Goal: Navigation & Orientation: Find specific page/section

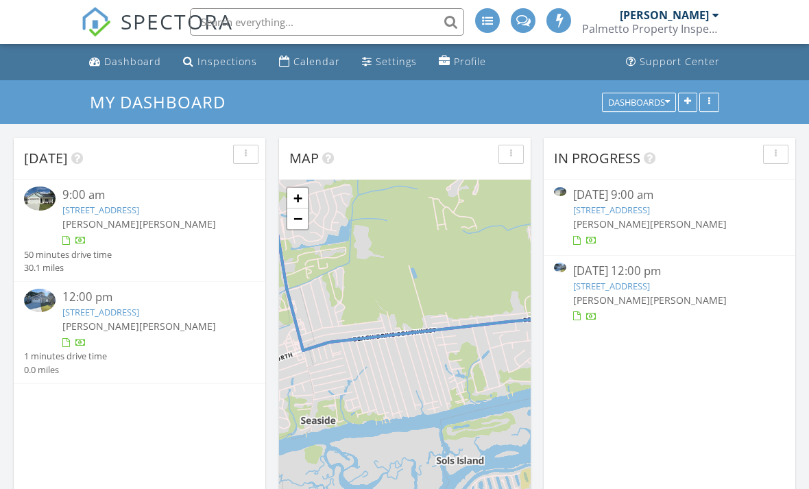
scroll to position [1248, 809]
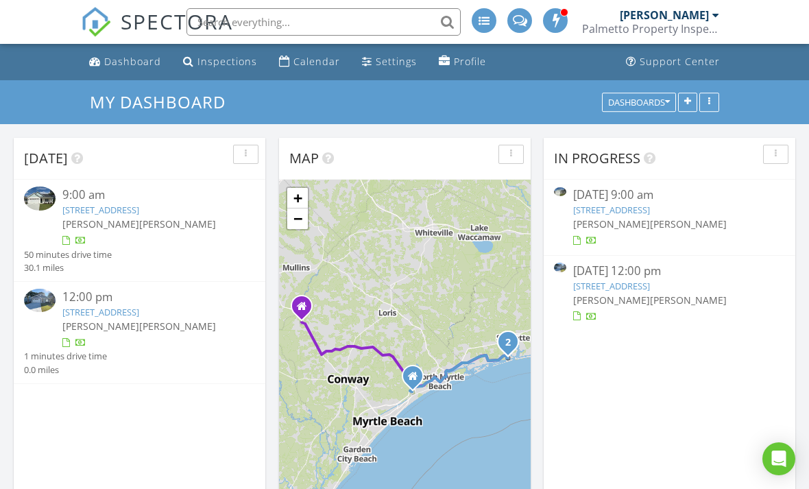
click at [139, 216] on div "[STREET_ADDRESS]" at bounding box center [148, 210] width 173 height 13
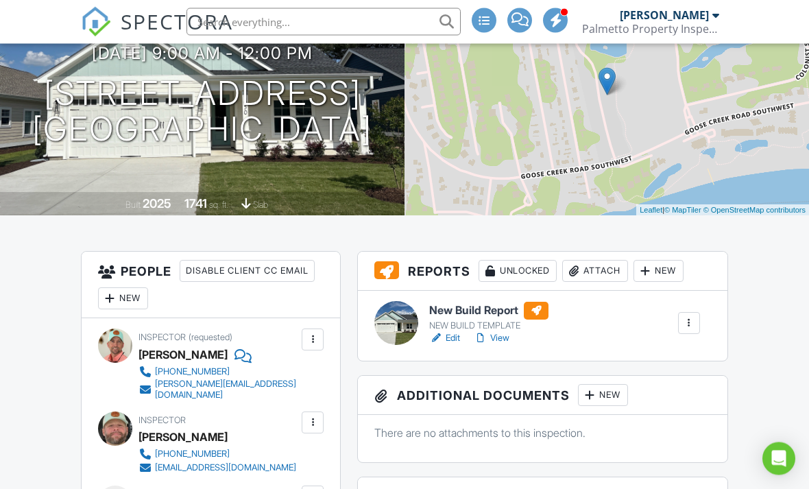
scroll to position [151, 0]
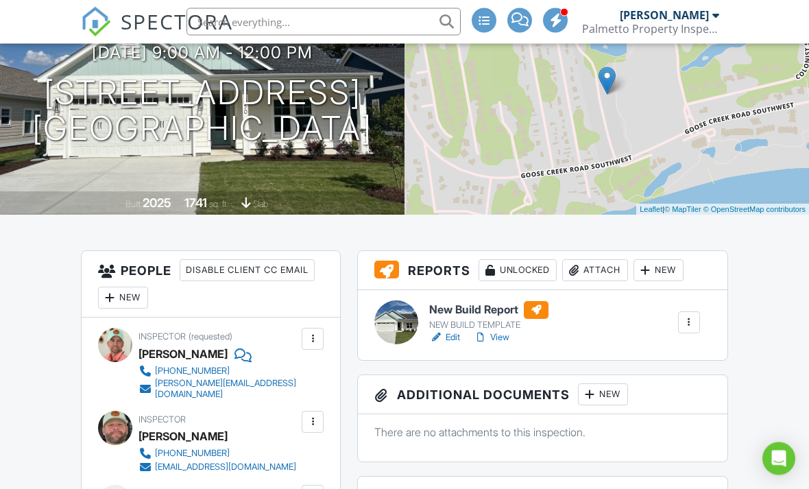
click at [451, 332] on link "Edit" at bounding box center [444, 338] width 31 height 14
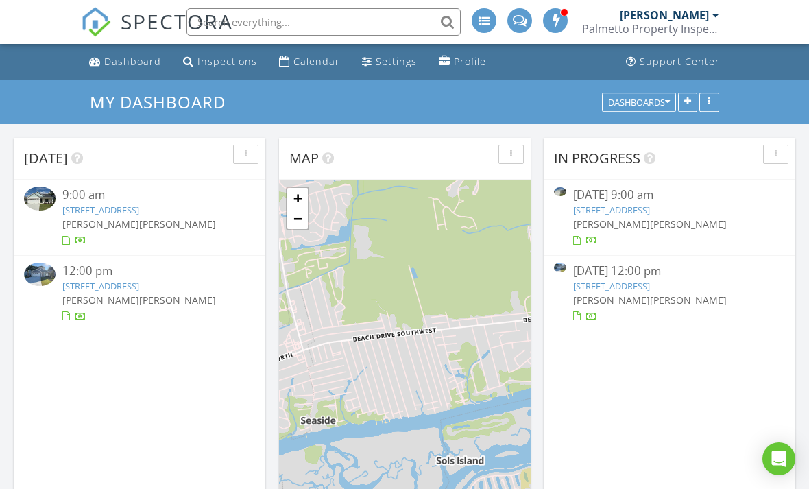
scroll to position [1248, 809]
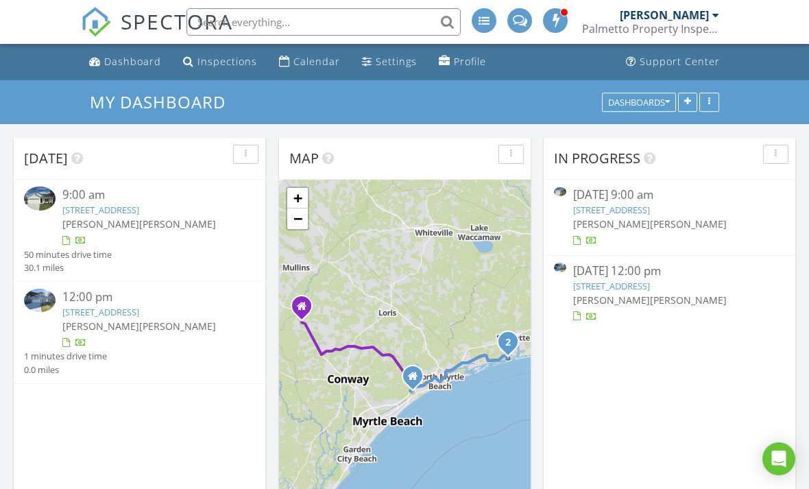
click at [727, 378] on div "In Progress 08/27/25 9:00 am 2050 Greenside Mnr Dr SW, Ocean Isle Beach, NC 284…" at bounding box center [670, 337] width 252 height 398
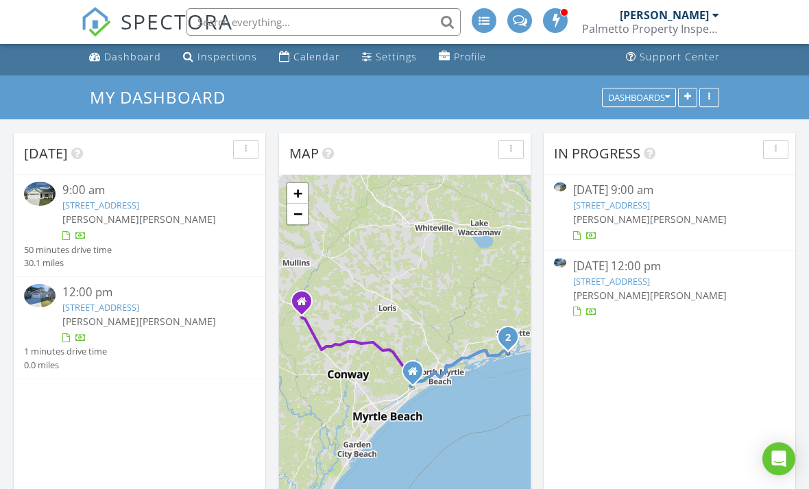
scroll to position [18, 0]
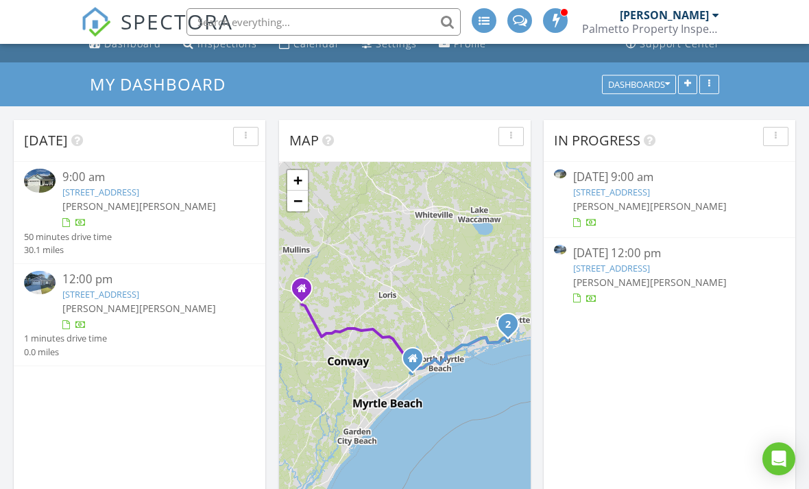
click at [127, 300] on link "[STREET_ADDRESS]" at bounding box center [100, 294] width 77 height 12
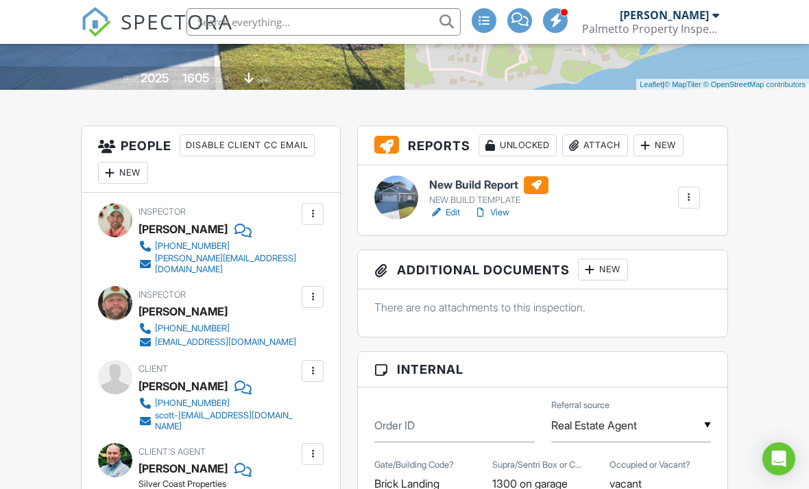
scroll to position [276, 0]
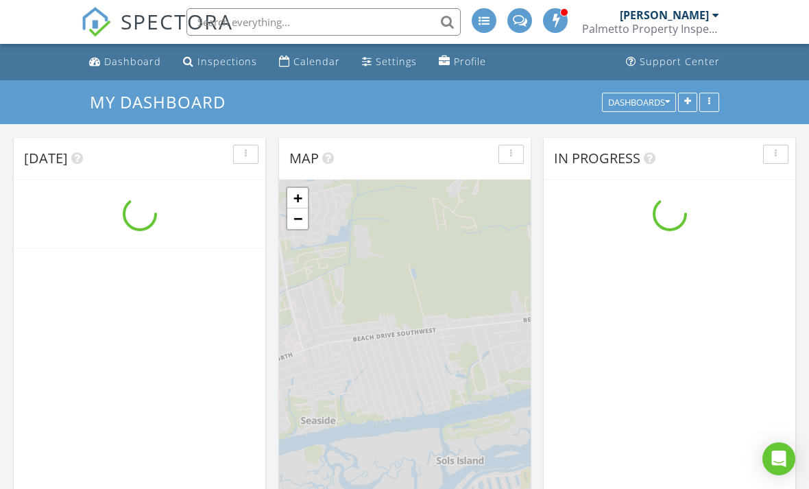
scroll to position [1248, 809]
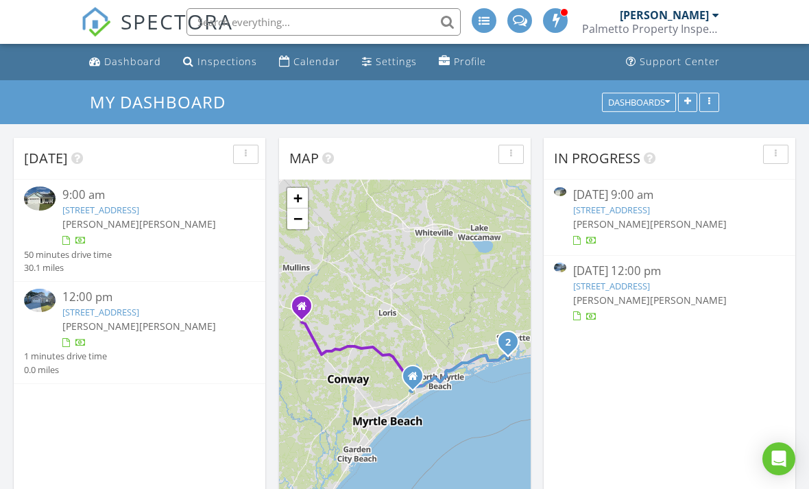
click at [139, 207] on link "2050 Greenside Mnr Dr SW, Ocean Isle Beach, NC 28469" at bounding box center [100, 210] width 77 height 12
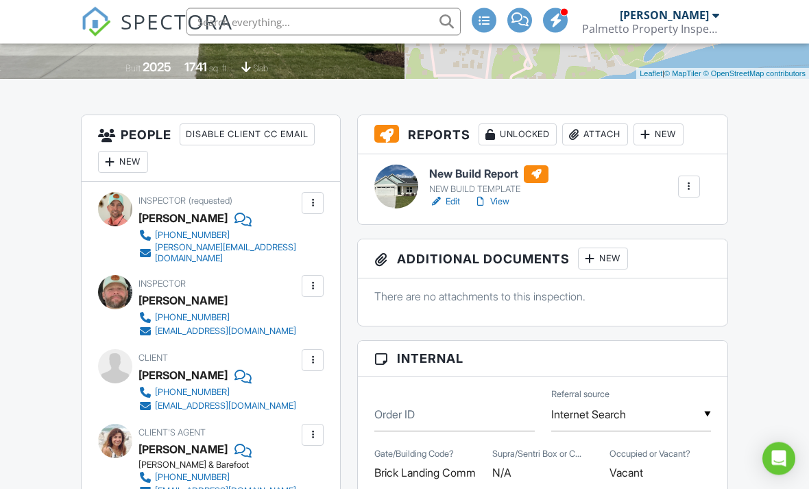
scroll to position [287, 0]
click at [499, 202] on link "View" at bounding box center [492, 202] width 36 height 14
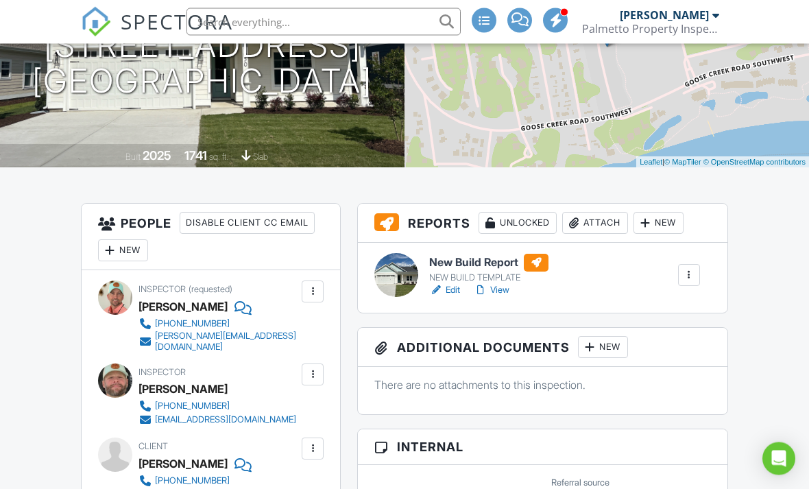
scroll to position [199, 0]
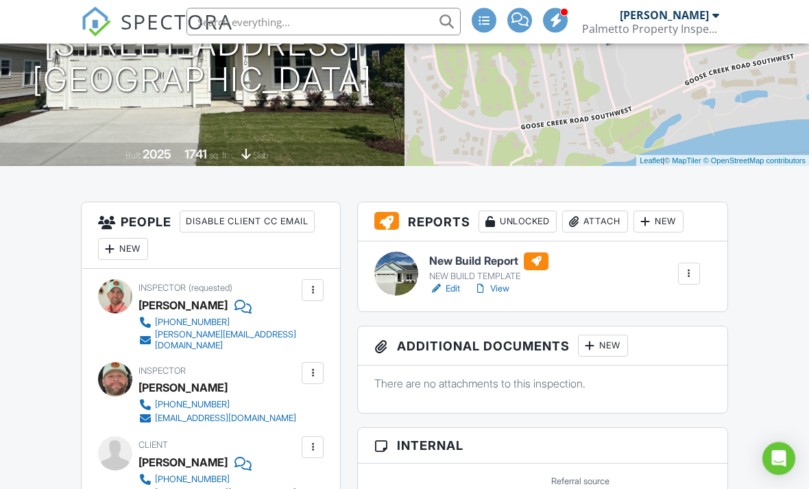
click at [496, 289] on link "View" at bounding box center [492, 289] width 36 height 14
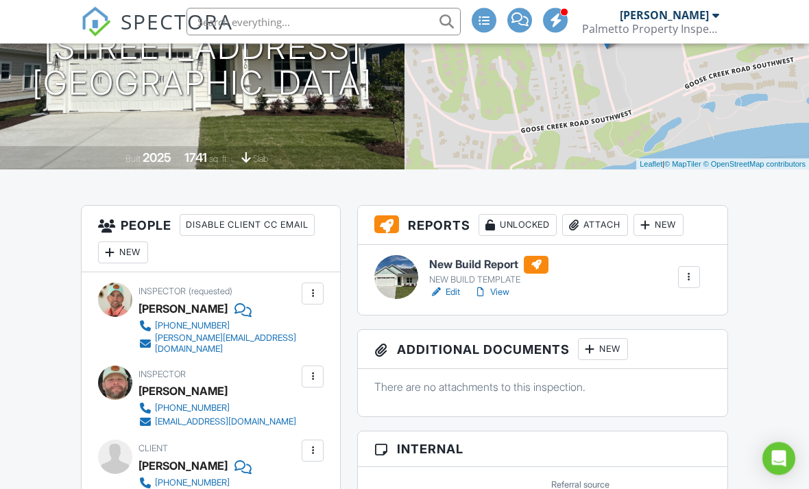
scroll to position [0, 0]
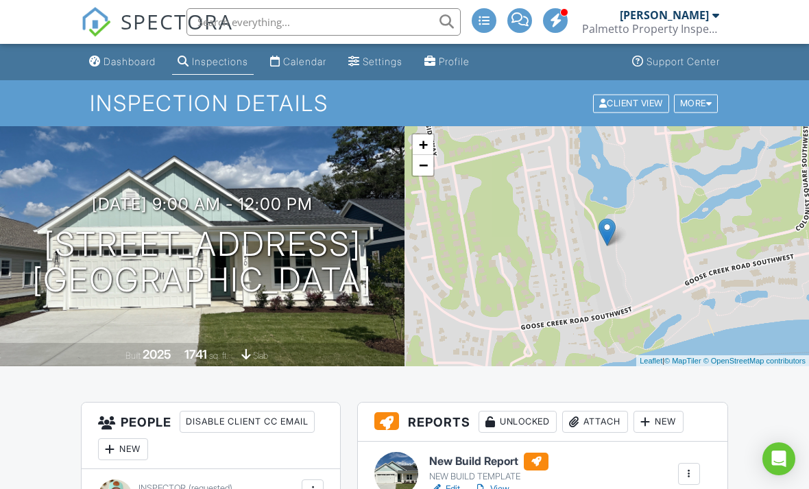
click at [121, 62] on div "Dashboard" at bounding box center [129, 62] width 52 height 12
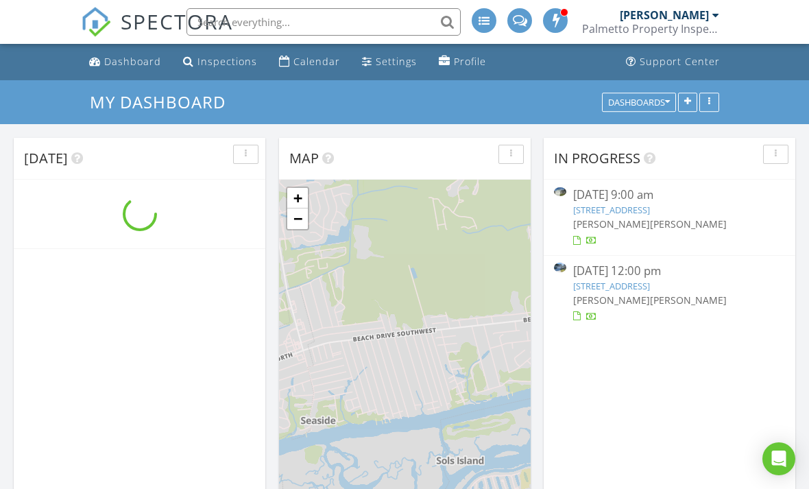
scroll to position [1248, 809]
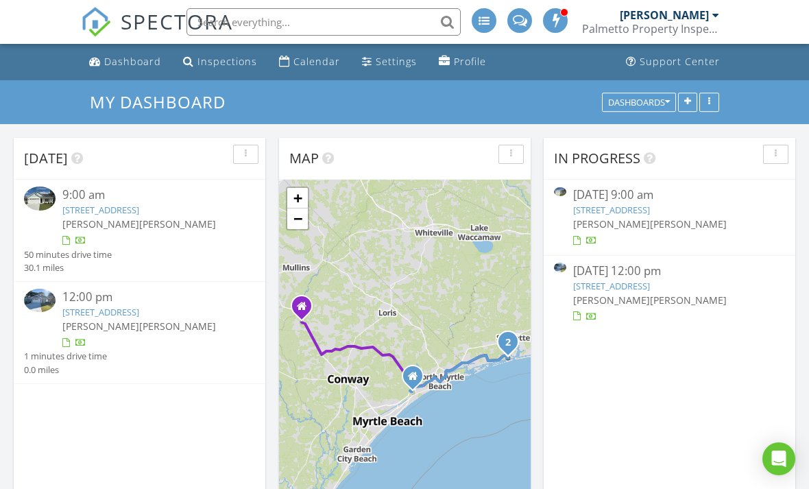
click at [127, 318] on link "[STREET_ADDRESS]" at bounding box center [100, 312] width 77 height 12
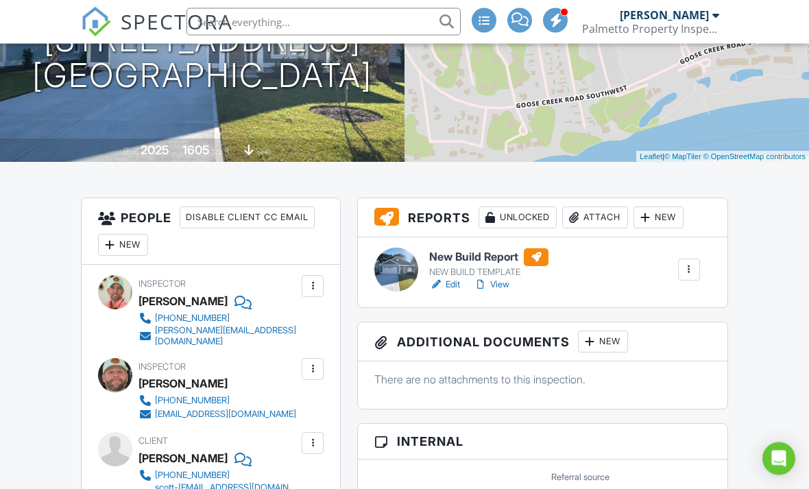
scroll to position [211, 0]
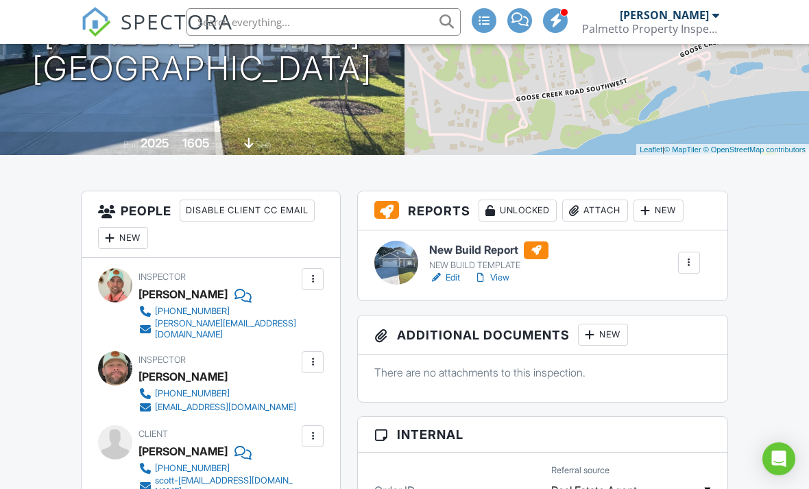
click at [500, 280] on link "View" at bounding box center [492, 278] width 36 height 14
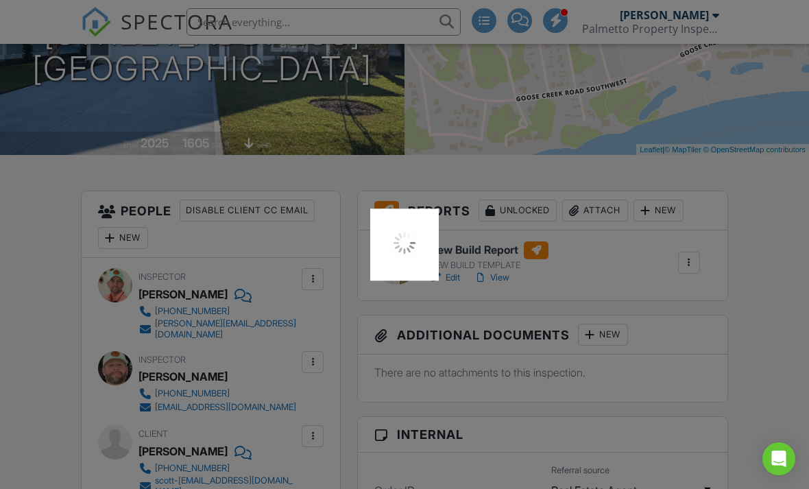
scroll to position [255, 0]
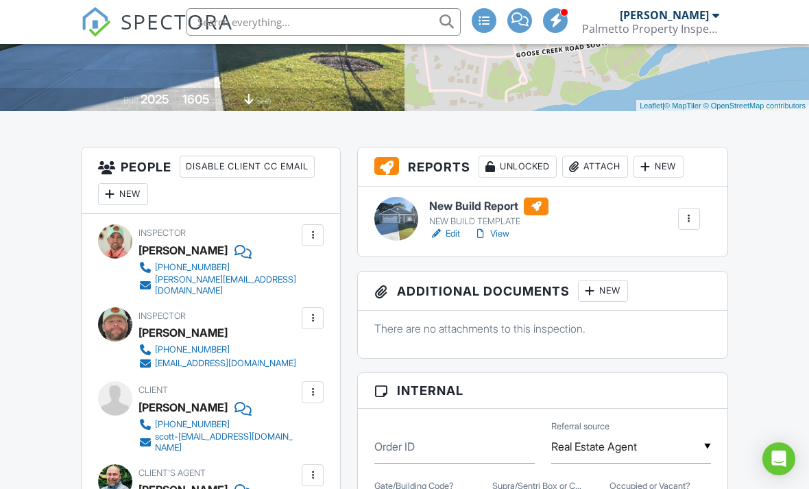
click at [442, 234] on div at bounding box center [436, 234] width 14 height 14
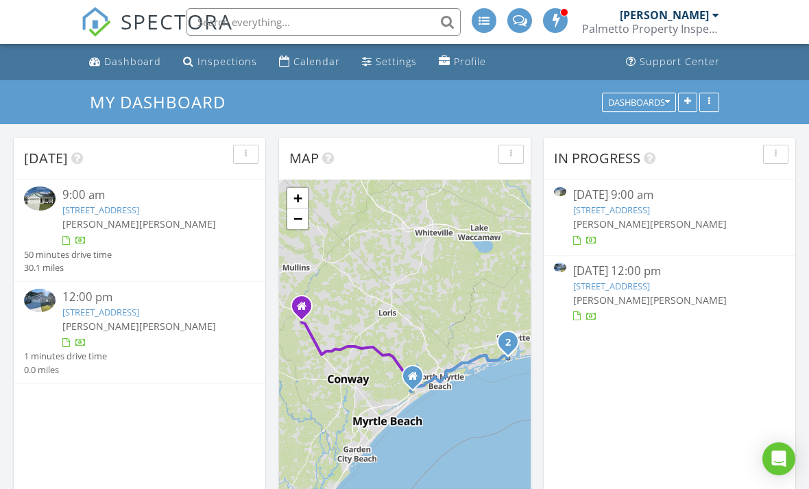
click at [123, 62] on div "Dashboard" at bounding box center [132, 61] width 57 height 13
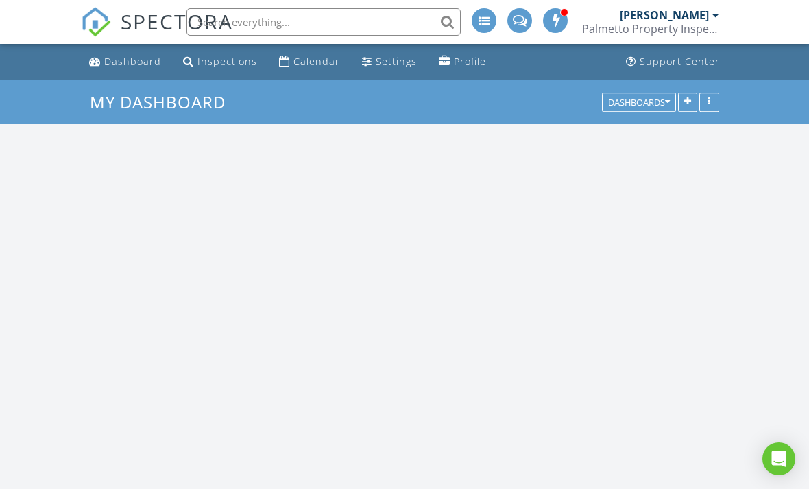
scroll to position [1248, 809]
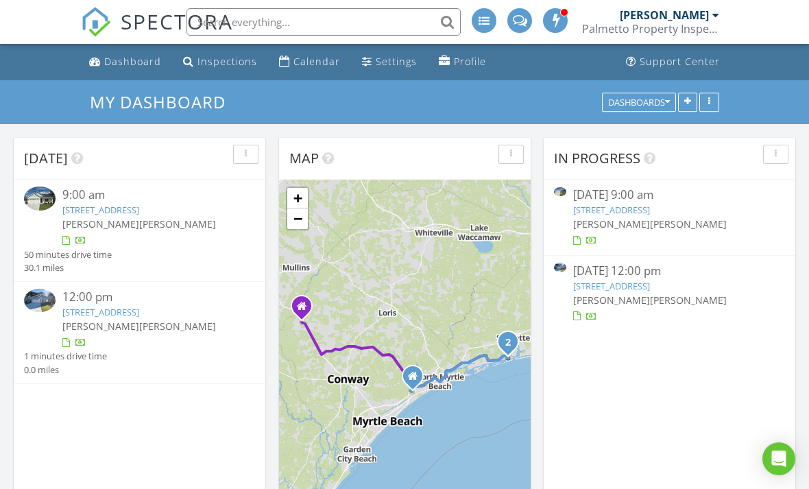
click at [306, 64] on div "Calendar" at bounding box center [316, 61] width 47 height 13
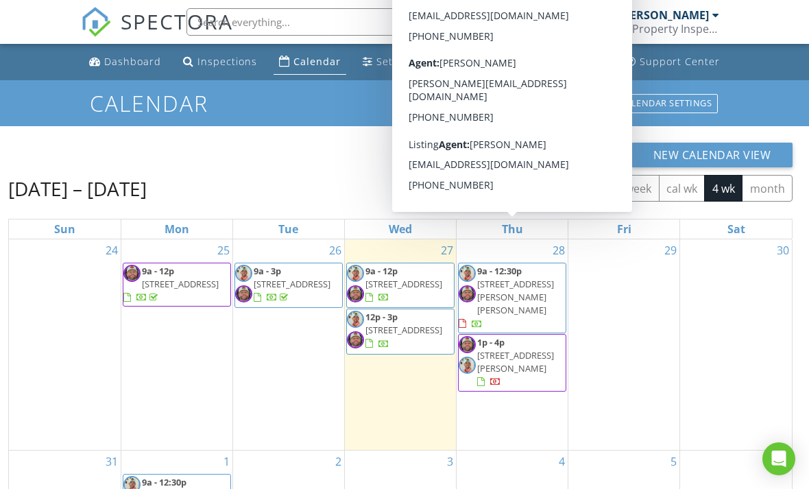
click at [321, 173] on div "New Calendar View [DATE] – [DATE] [DATE] list day week cal wk 4 wk month Sun Mo…" at bounding box center [400, 403] width 784 height 520
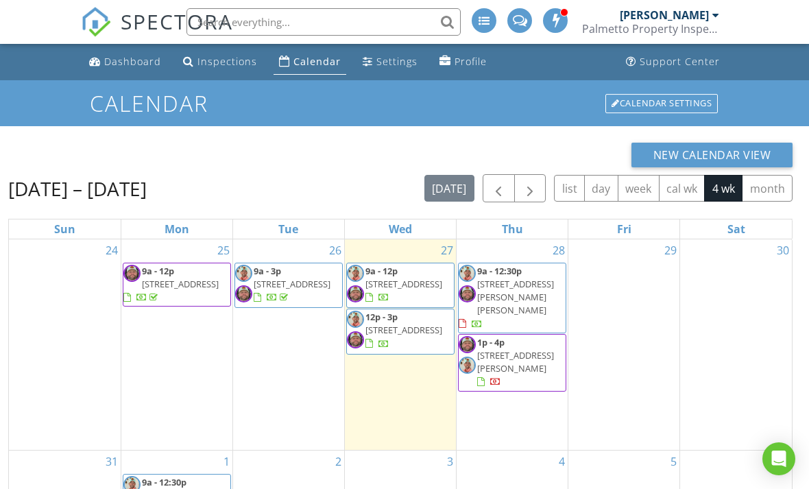
click at [524, 189] on span "button" at bounding box center [530, 188] width 16 height 16
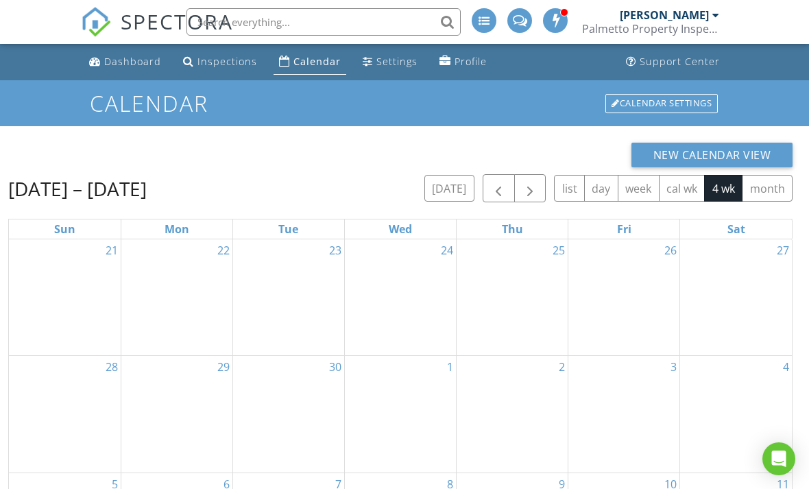
click at [491, 186] on span "button" at bounding box center [498, 188] width 16 height 16
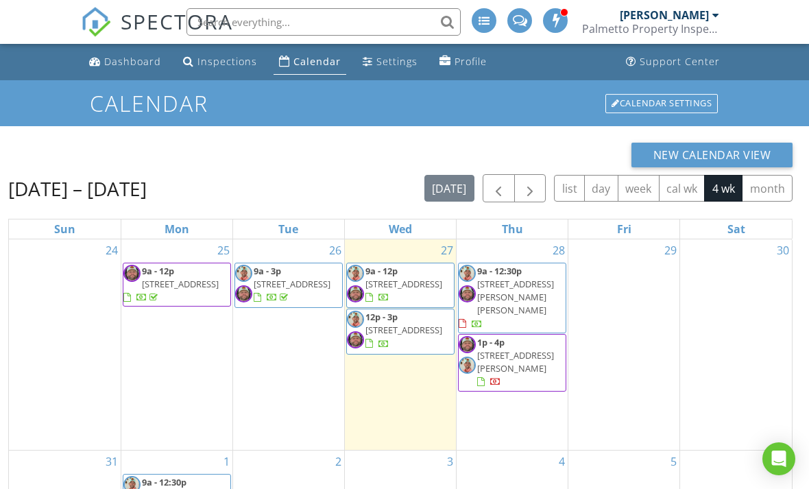
click at [520, 231] on link "Thu" at bounding box center [512, 228] width 27 height 19
click at [123, 61] on div "Dashboard" at bounding box center [132, 61] width 57 height 13
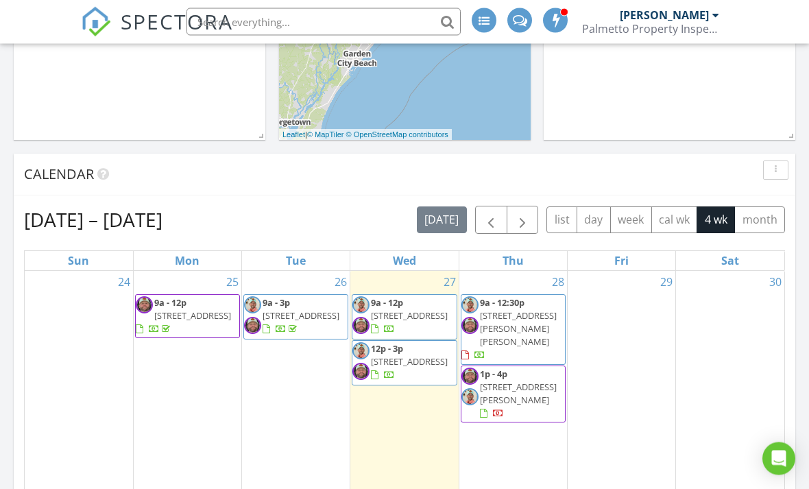
scroll to position [395, 0]
click at [514, 420] on div "28 9a - 12:30p [STREET_ADDRESS][PERSON_NAME][PERSON_NAME] 1p - 4p [STREET_ADDRE…" at bounding box center [513, 392] width 108 height 243
click at [522, 222] on span "button" at bounding box center [522, 220] width 16 height 16
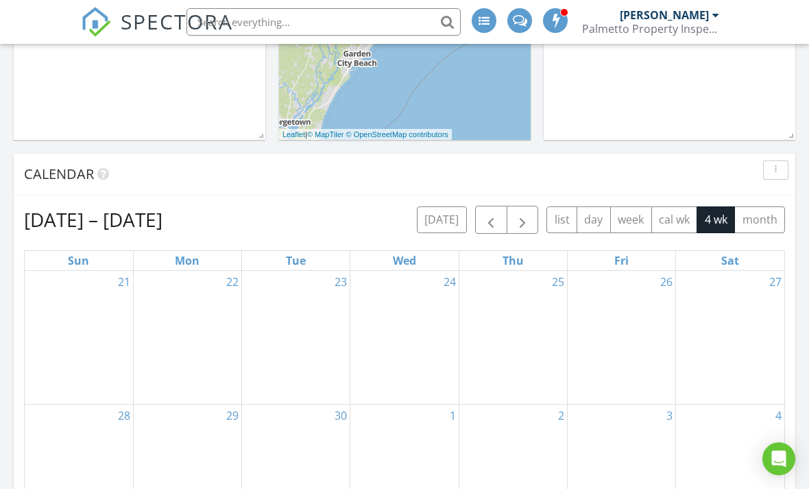
click at [491, 218] on span "button" at bounding box center [491, 220] width 16 height 16
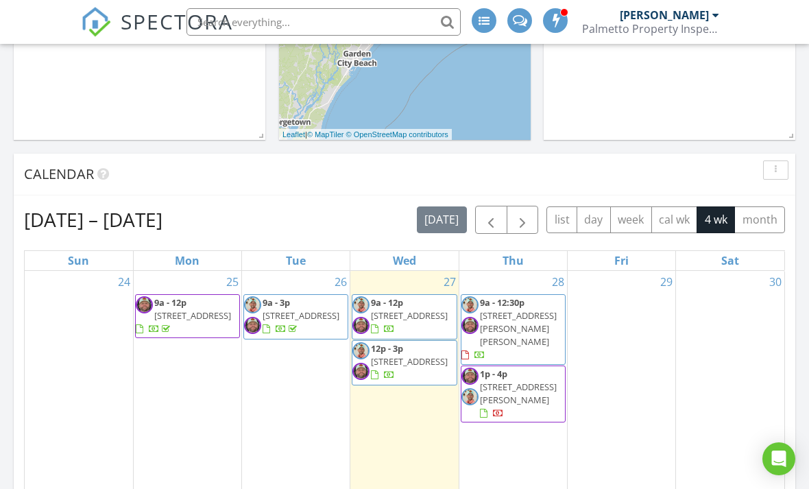
click at [517, 223] on span "button" at bounding box center [522, 220] width 16 height 16
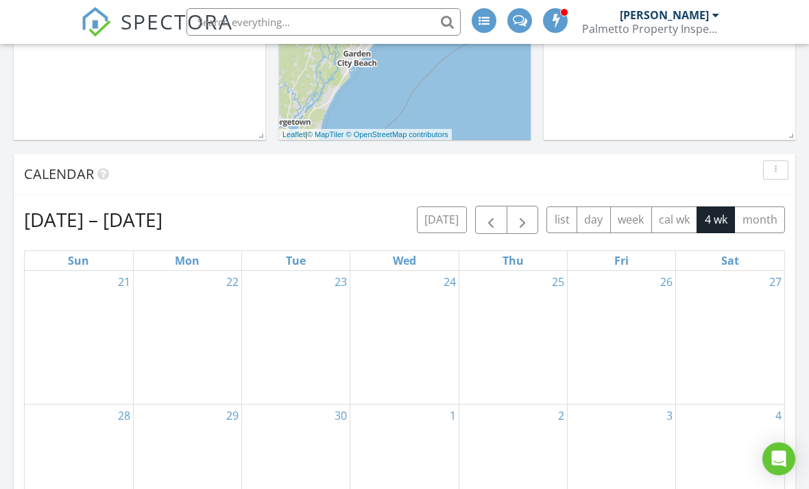
click at [487, 215] on span "button" at bounding box center [491, 220] width 16 height 16
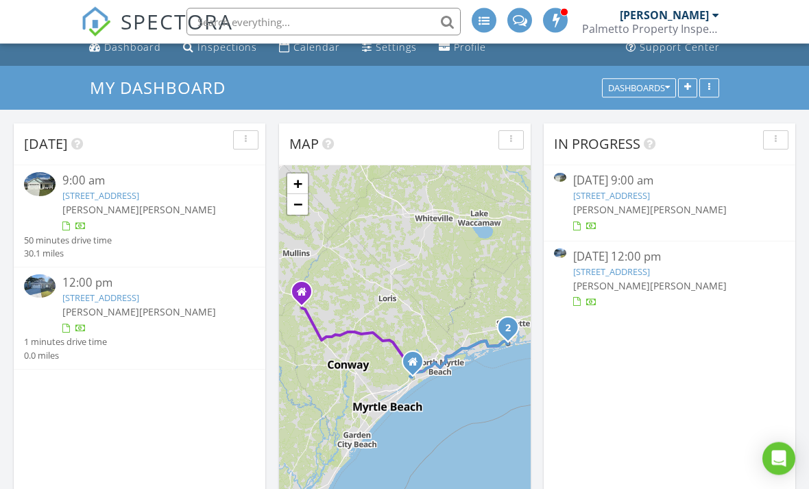
scroll to position [0, 0]
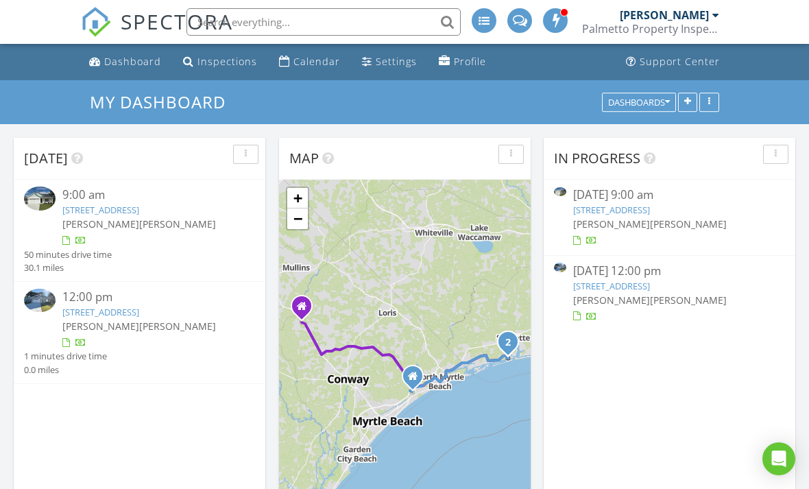
click at [561, 19] on span at bounding box center [556, 20] width 14 height 12
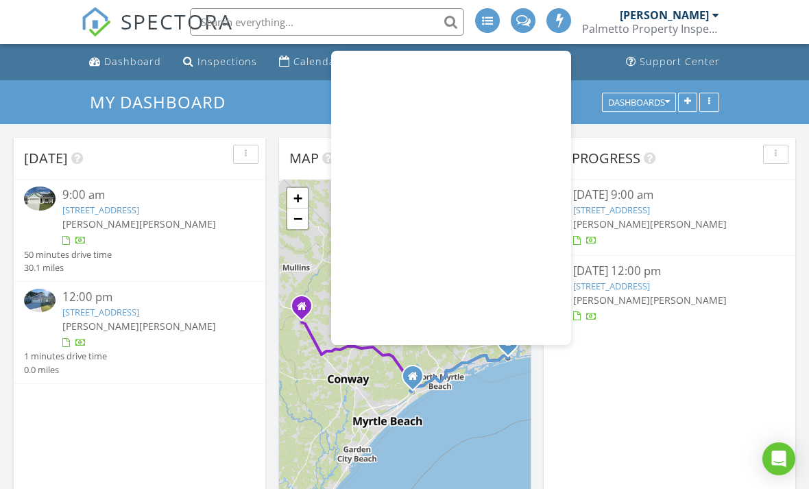
click at [705, 183] on div "08/27/25 9:00 am 2050 Greenside Mnr Dr SW, Ocean Isle Beach, NC 28469 Greg Shau…" at bounding box center [670, 217] width 252 height 75
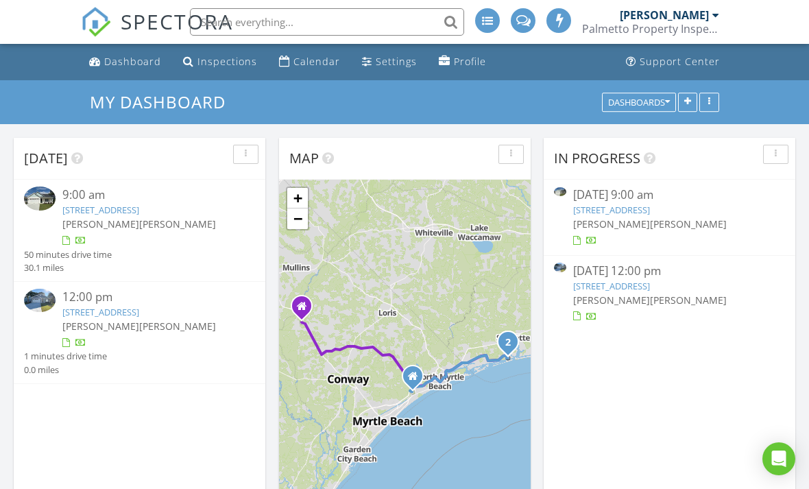
click at [317, 58] on div "Calendar" at bounding box center [316, 61] width 47 height 13
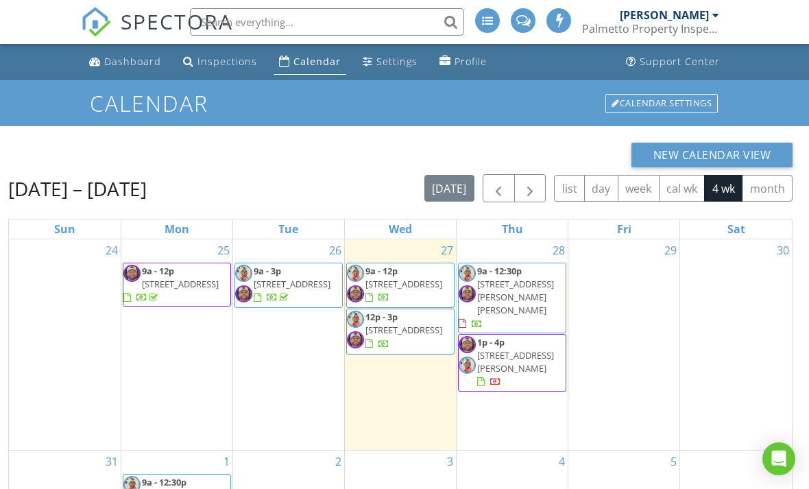
click at [600, 191] on button "day" at bounding box center [601, 188] width 34 height 27
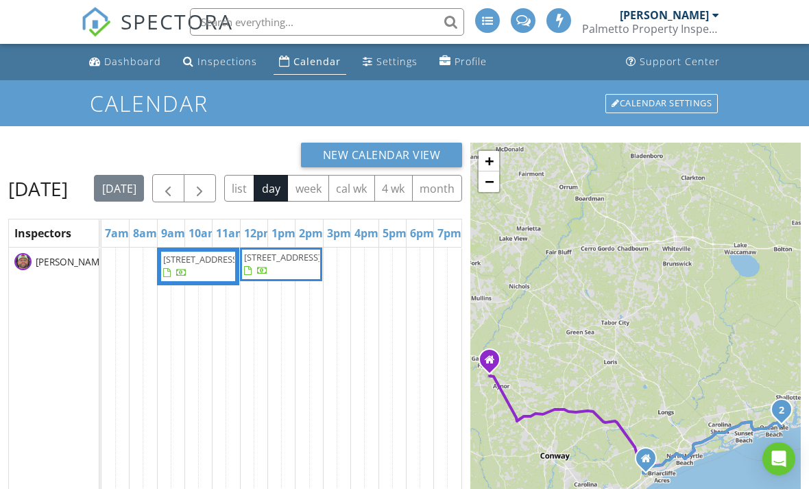
click at [208, 188] on span "button" at bounding box center [199, 188] width 16 height 16
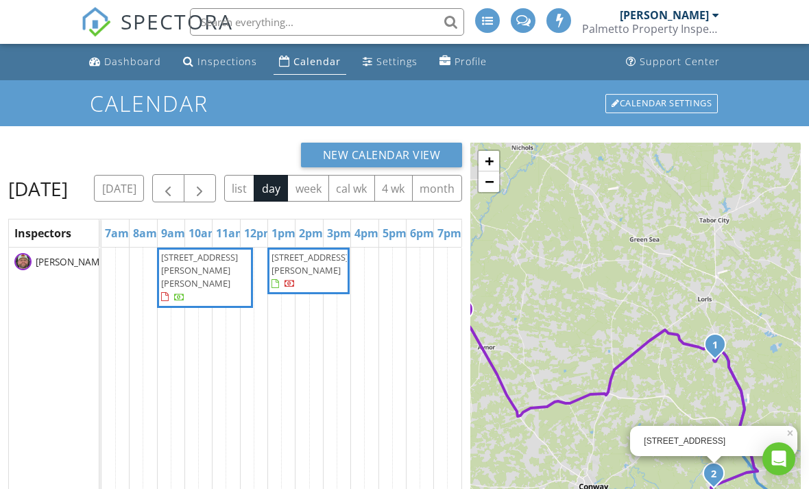
click at [111, 61] on div "Dashboard" at bounding box center [132, 61] width 57 height 13
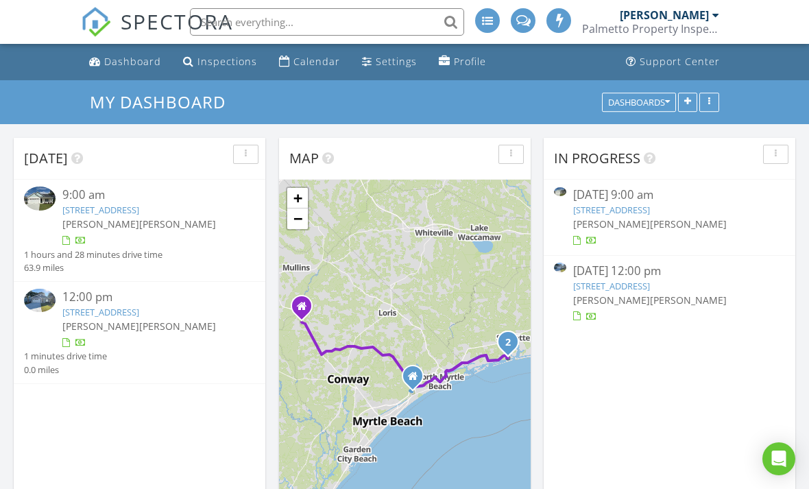
scroll to position [47, 0]
